Goal: Information Seeking & Learning: Understand process/instructions

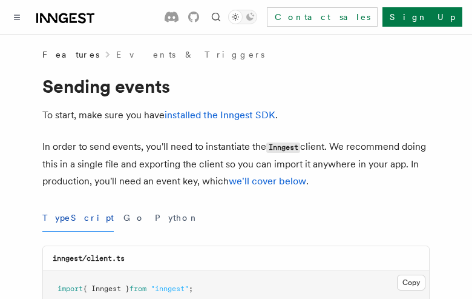
click at [62, 218] on button "TypeScript" at bounding box center [77, 217] width 71 height 27
click at [124, 218] on button "Go" at bounding box center [135, 217] width 22 height 27
